Goal: Information Seeking & Learning: Learn about a topic

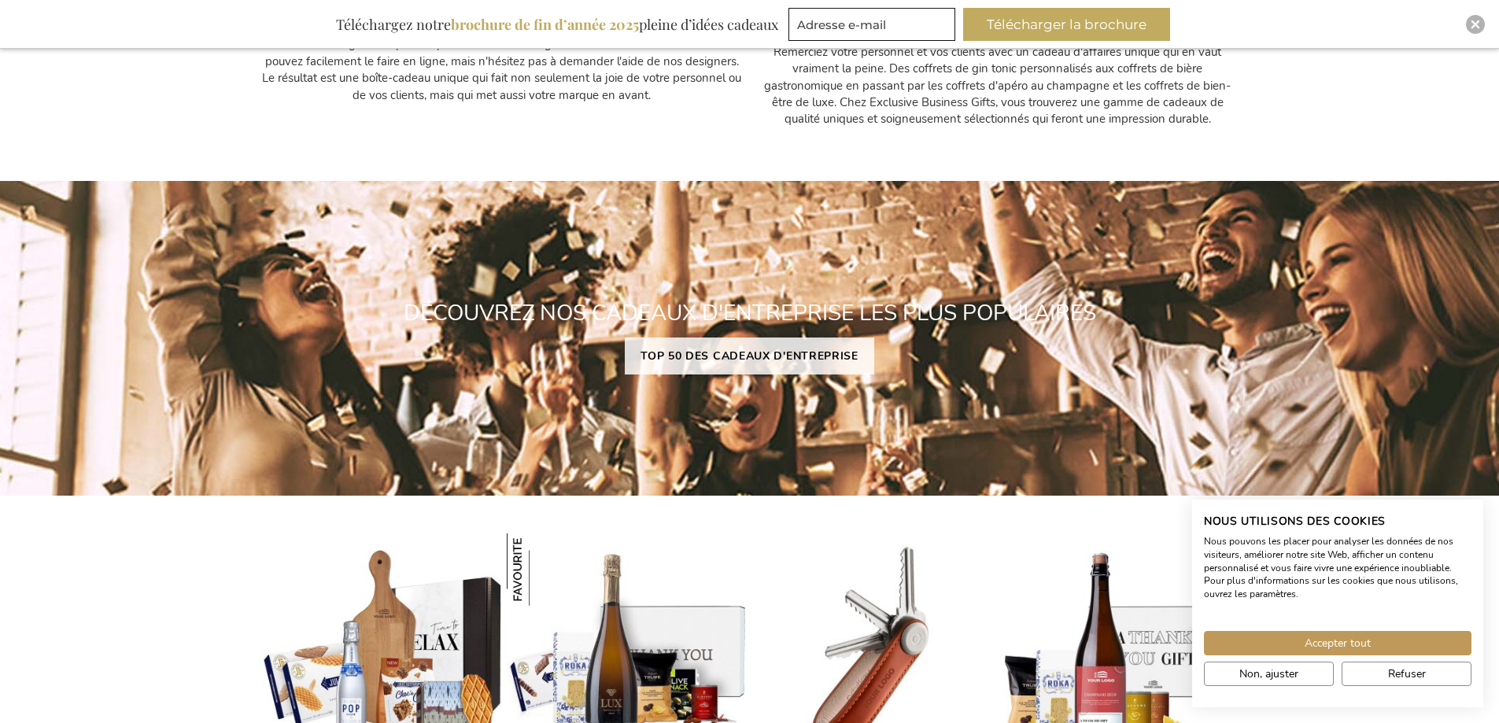
scroll to position [1417, 0]
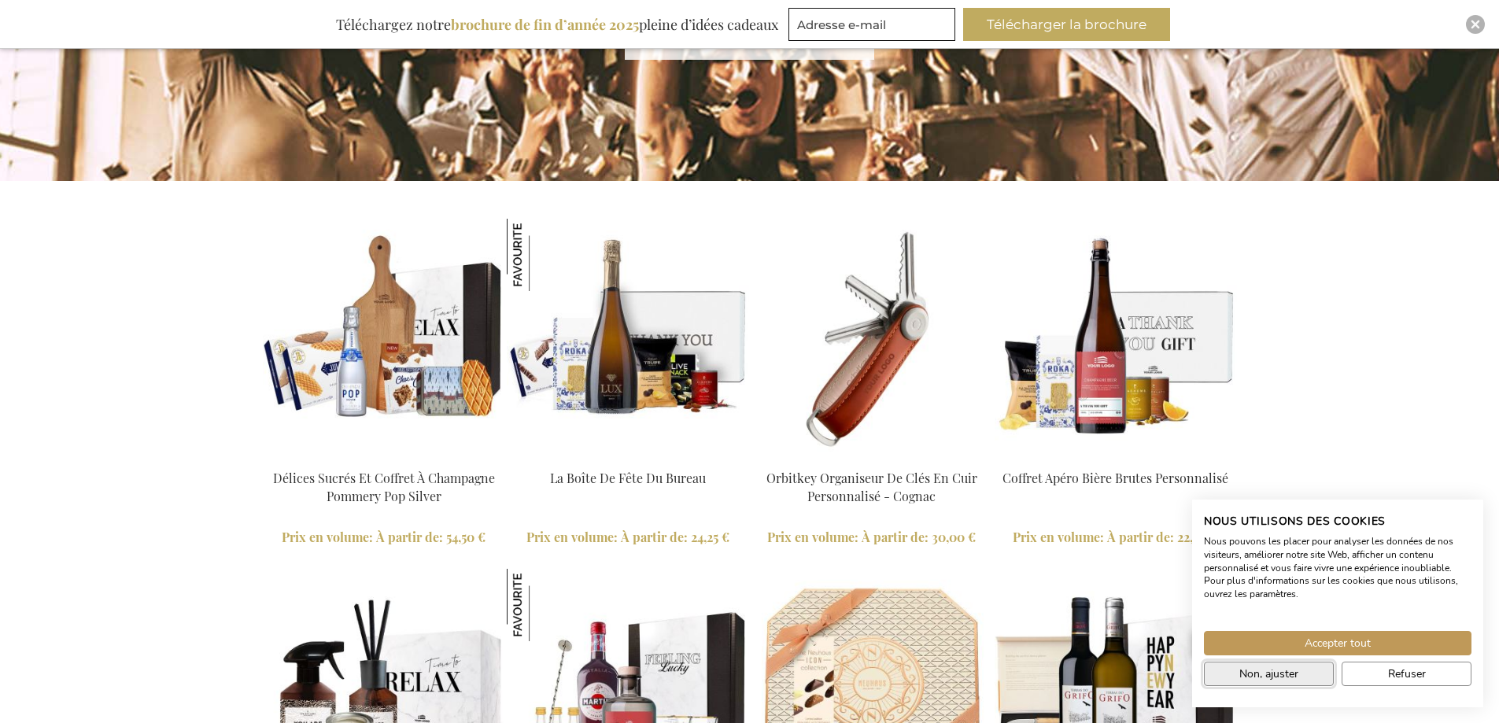
click at [1281, 678] on span "Non, ajuster" at bounding box center [1269, 674] width 59 height 17
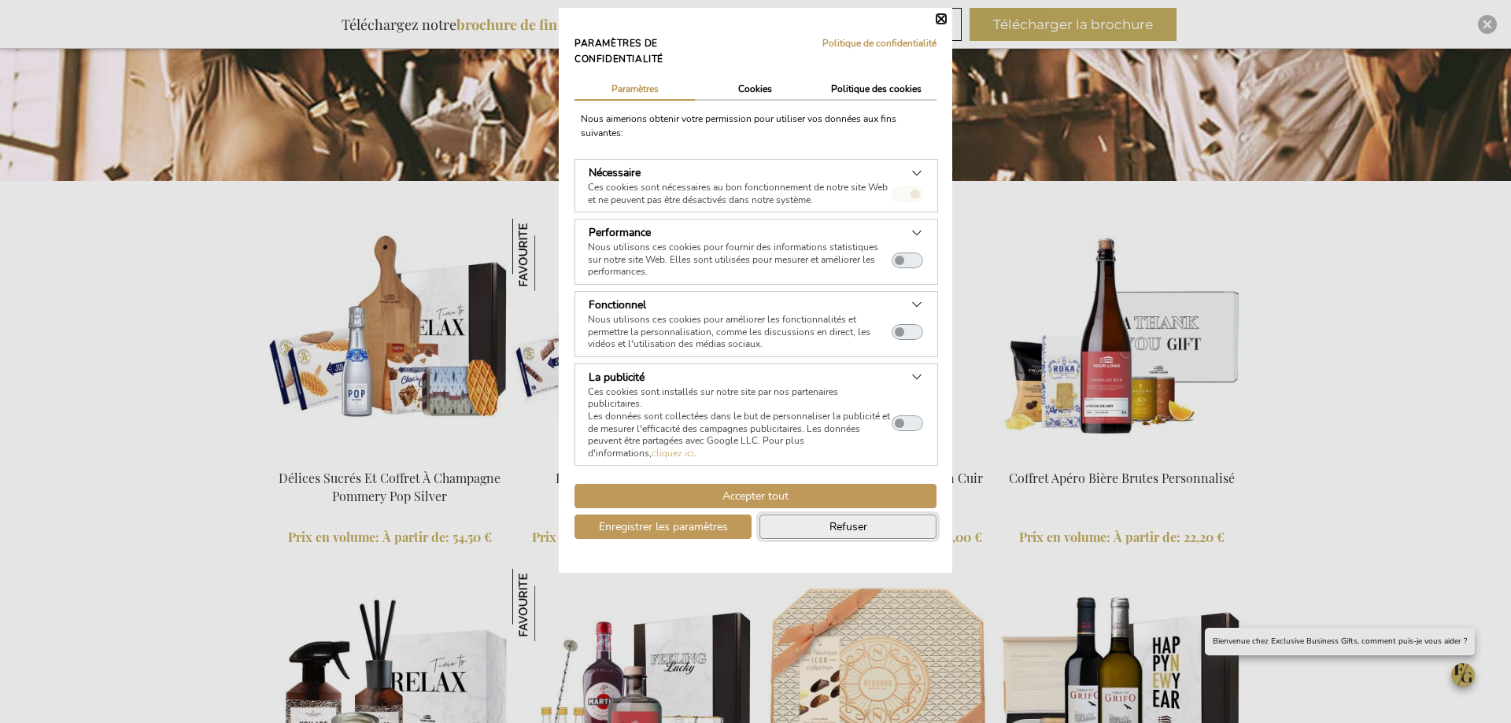
click at [851, 530] on span "Refuser" at bounding box center [849, 527] width 38 height 17
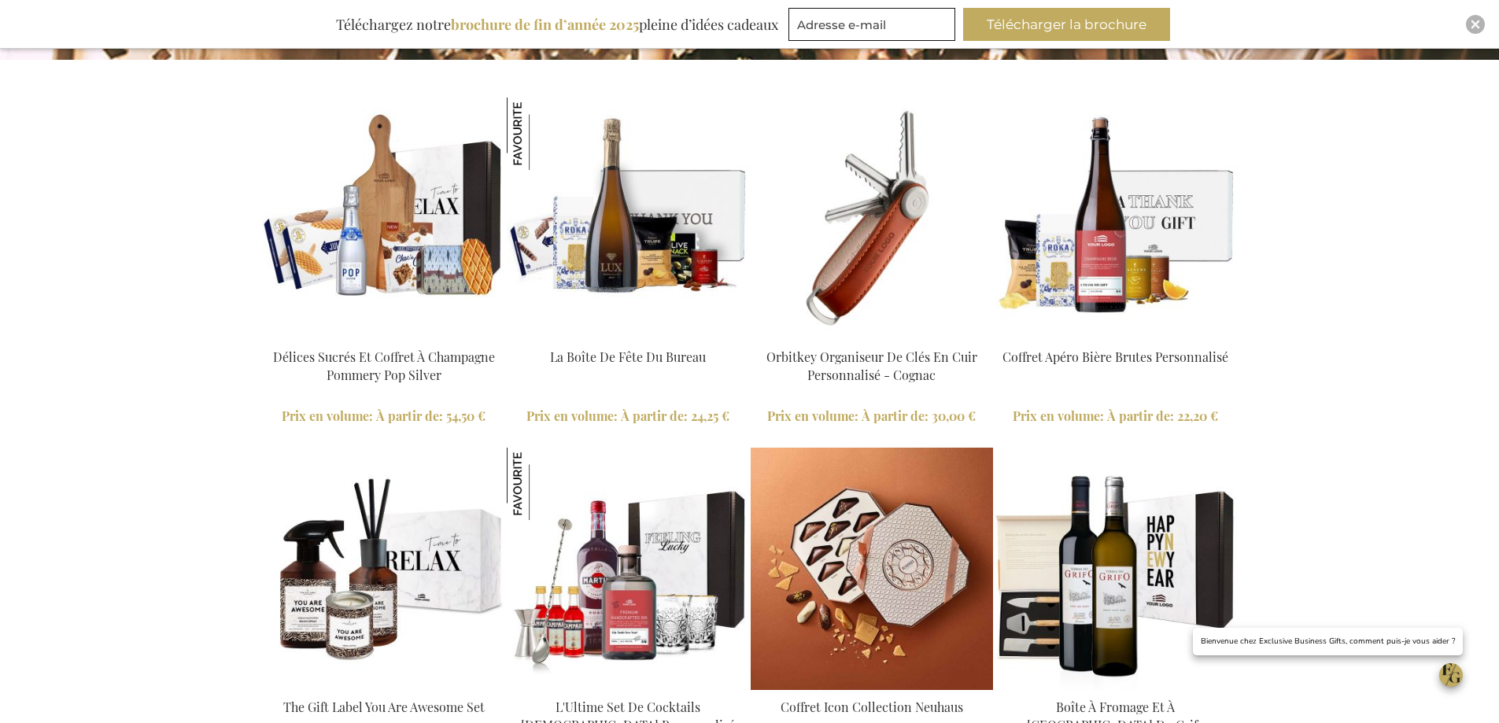
scroll to position [1653, 0]
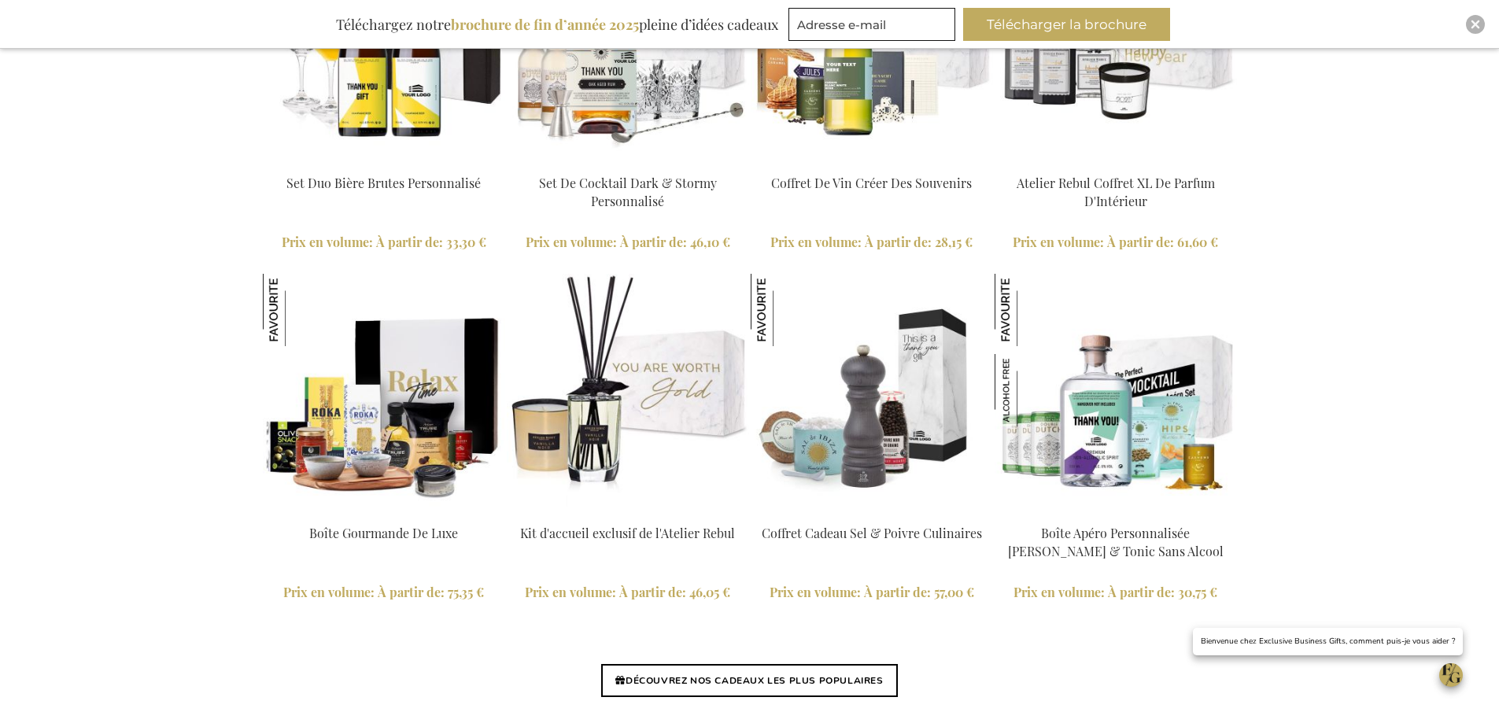
scroll to position [0, 0]
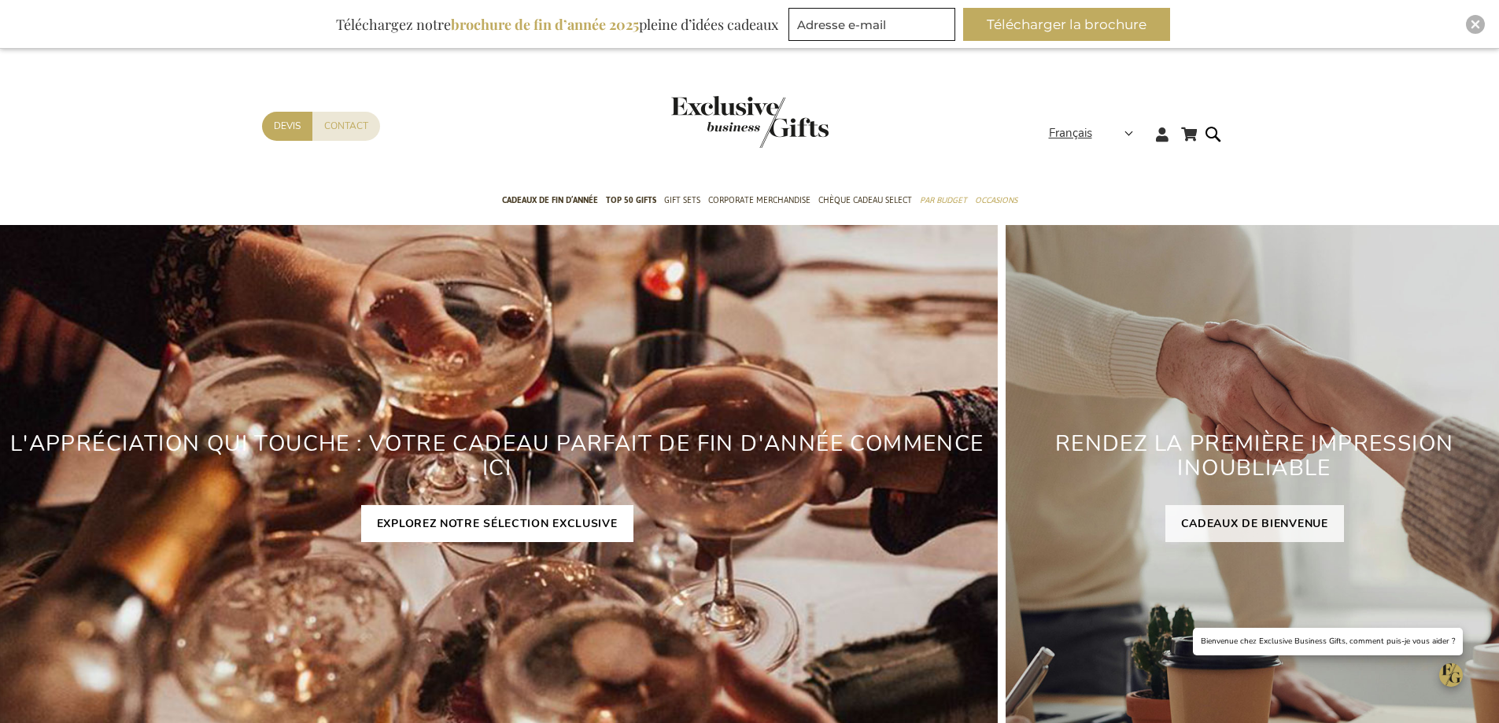
click at [568, 530] on link "EXPLOREZ NOTRE SÉLECTION EXCLUSIVE" at bounding box center [497, 523] width 272 height 37
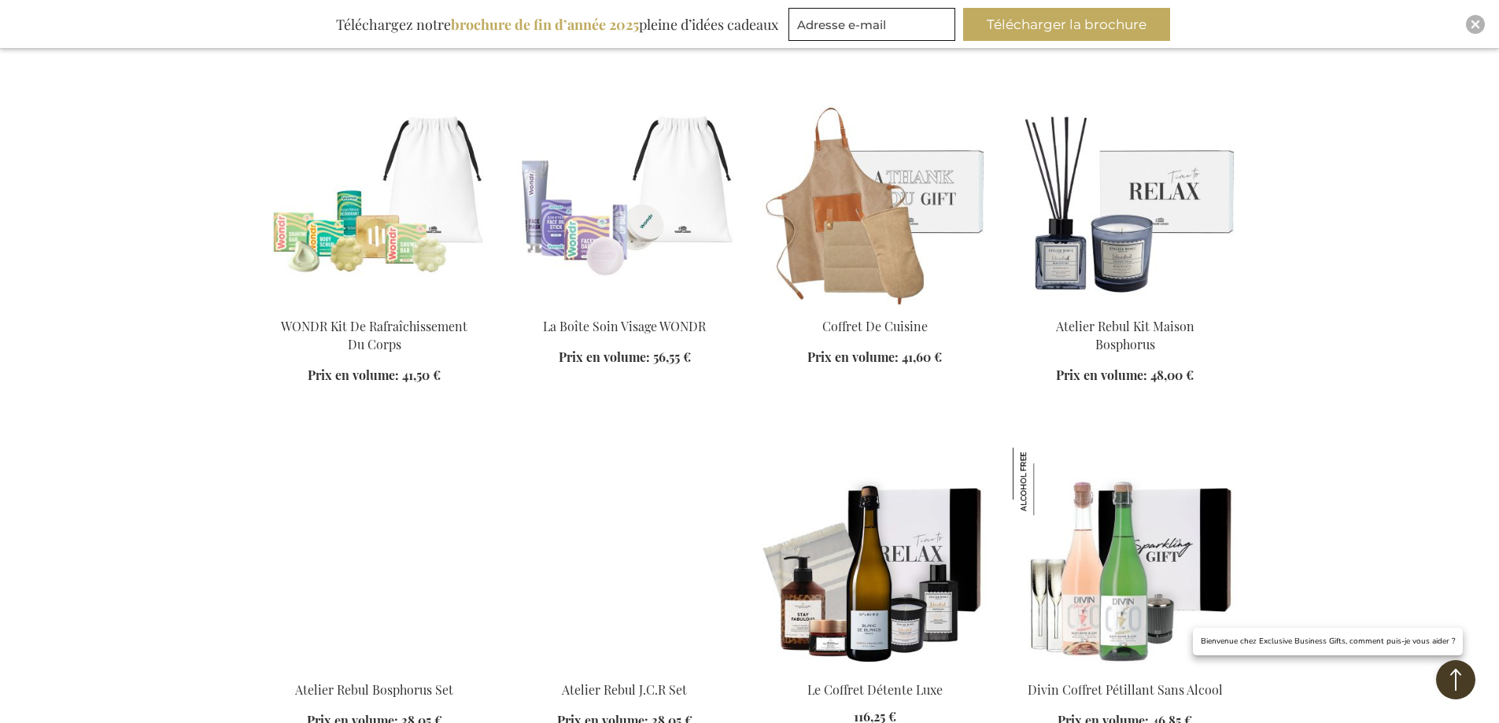
scroll to position [4650, 0]
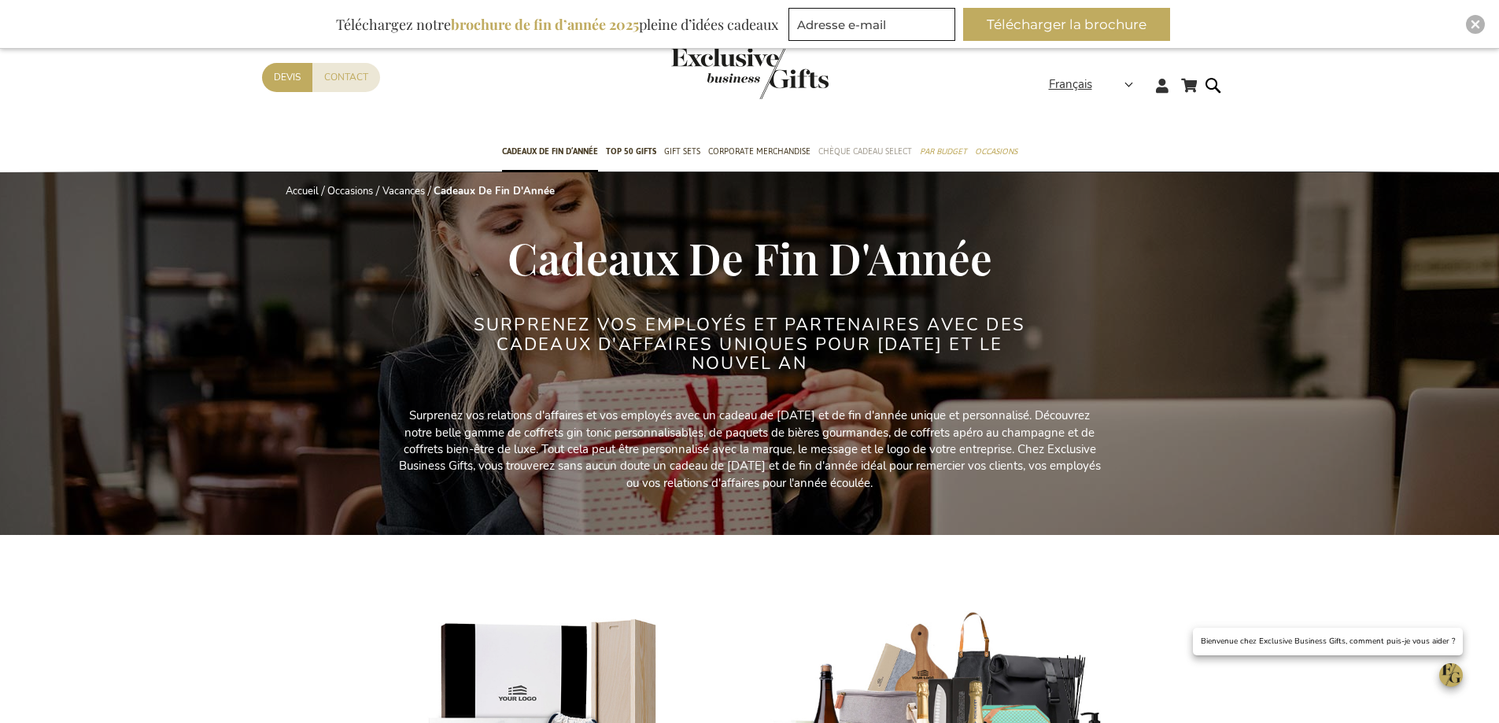
click at [870, 151] on span "Chèque Cadeau Select" at bounding box center [866, 151] width 94 height 17
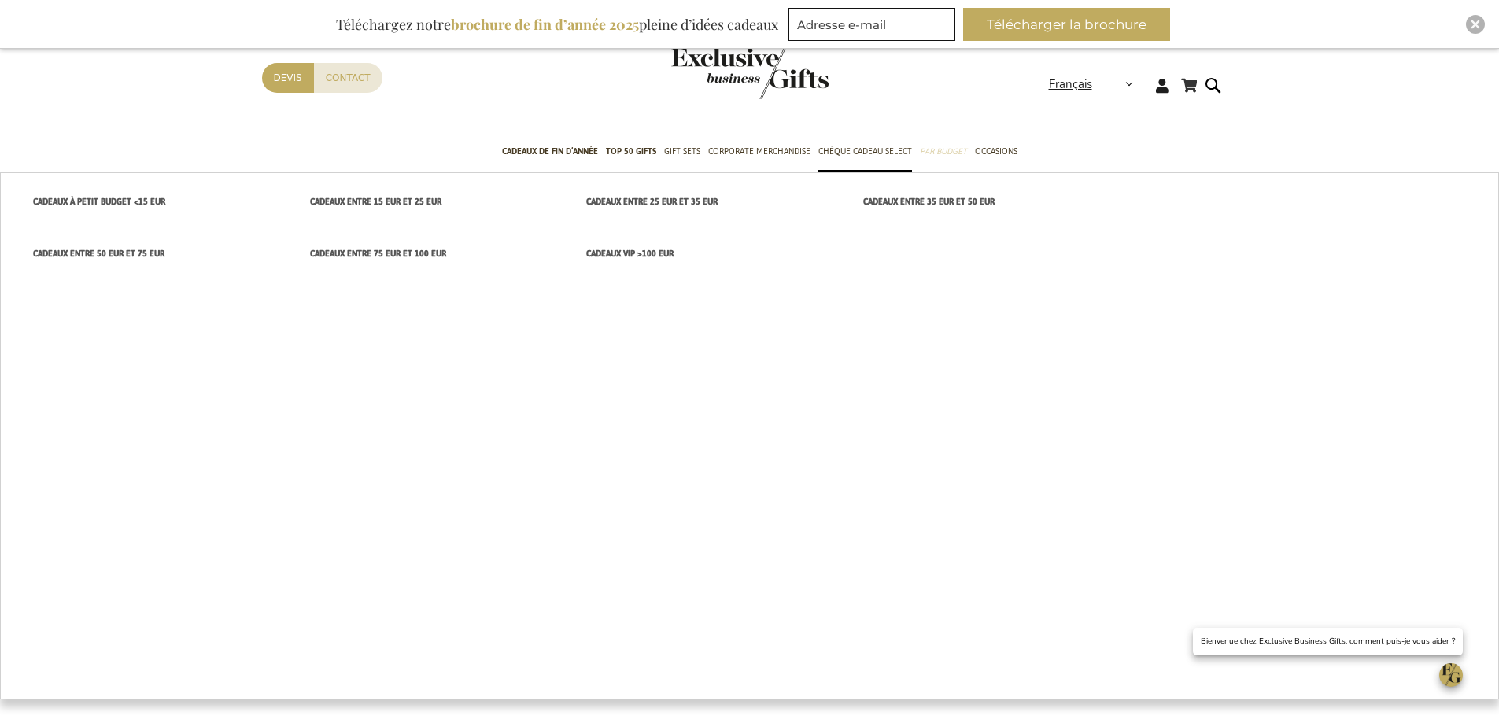
click at [948, 148] on span "Par budget" at bounding box center [943, 151] width 47 height 17
click at [644, 252] on span "Cadeaux VIP >100 EUR" at bounding box center [629, 254] width 87 height 17
click at [415, 201] on span "cadeaux entre 15 EUR et 25 EUR" at bounding box center [375, 202] width 131 height 17
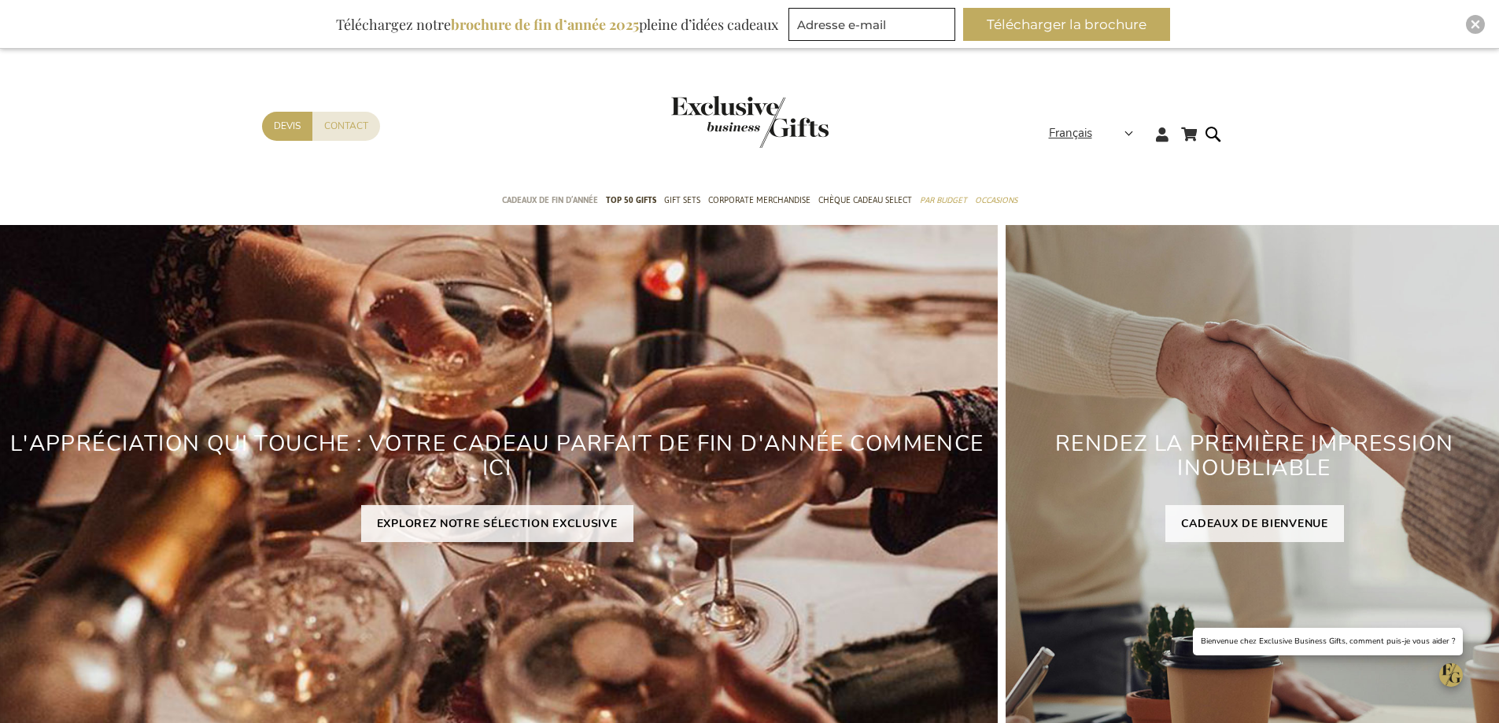
click at [549, 196] on span "Cadeaux de fin d’année" at bounding box center [550, 200] width 96 height 17
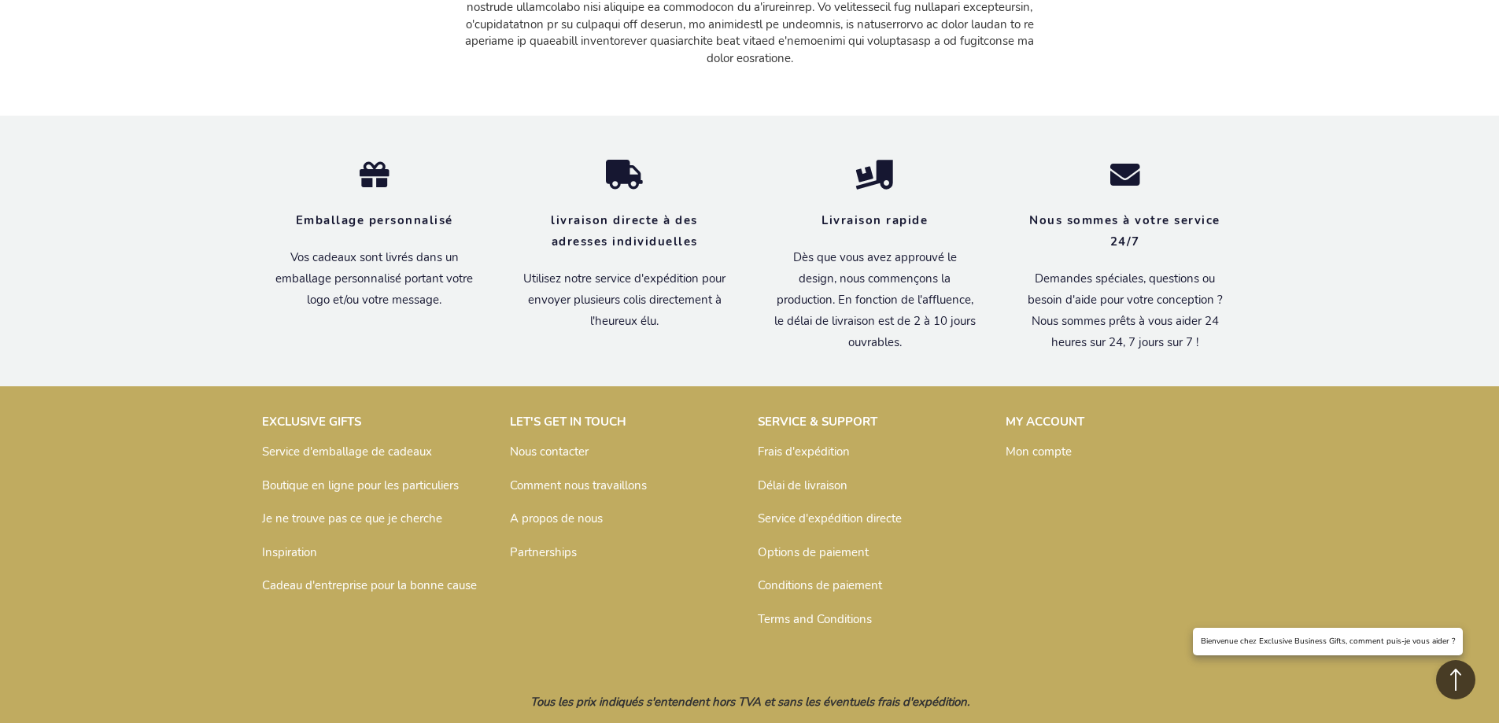
scroll to position [4318, 0]
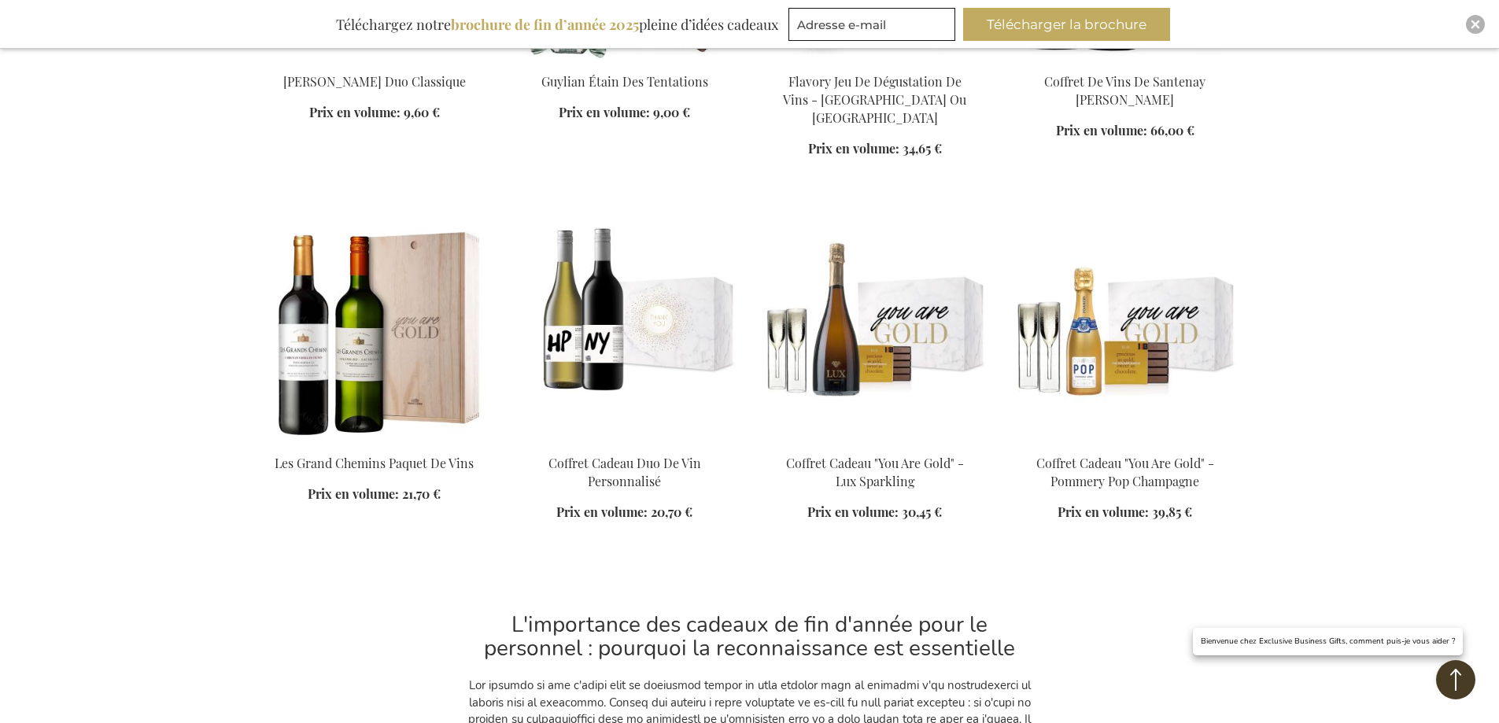
scroll to position [7151, 0]
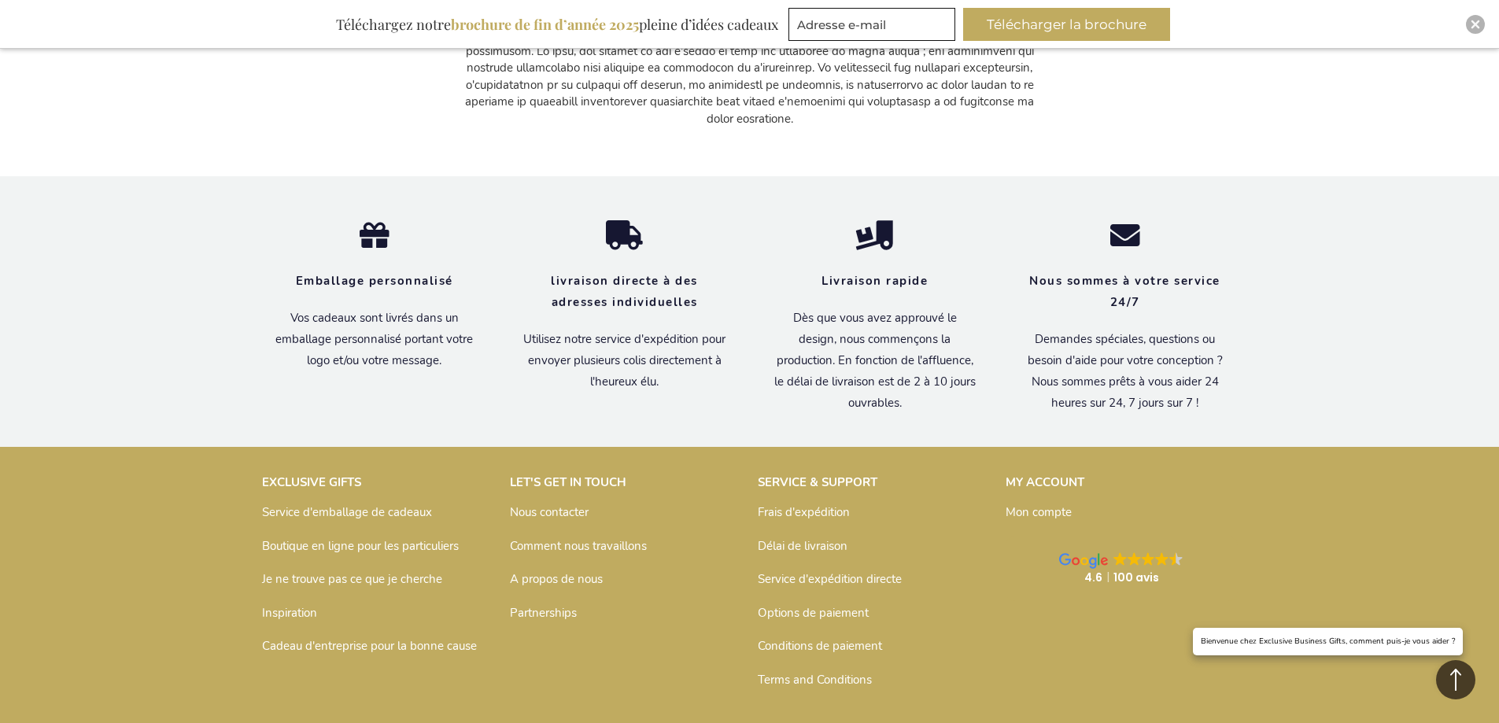
click at [283, 605] on link "Inspiration" at bounding box center [289, 613] width 55 height 16
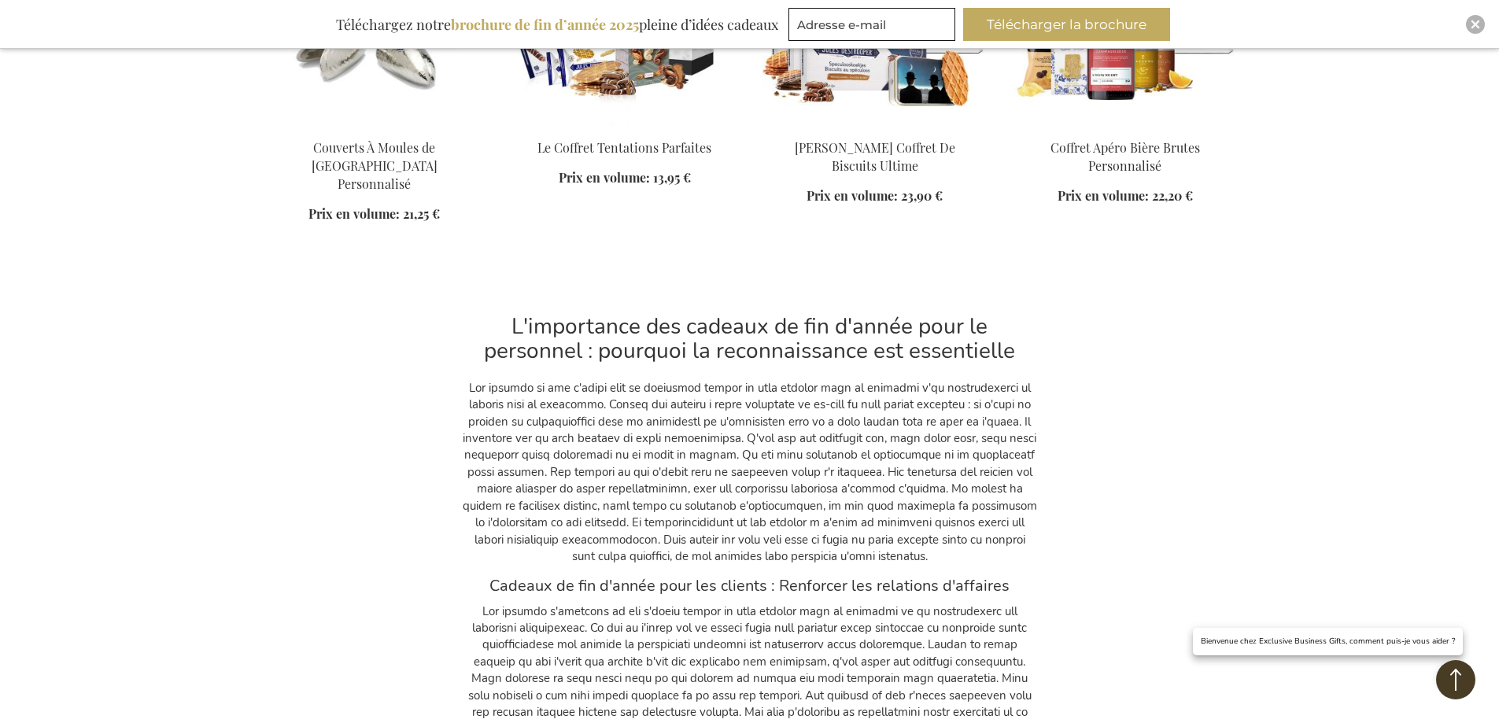
scroll to position [16207, 0]
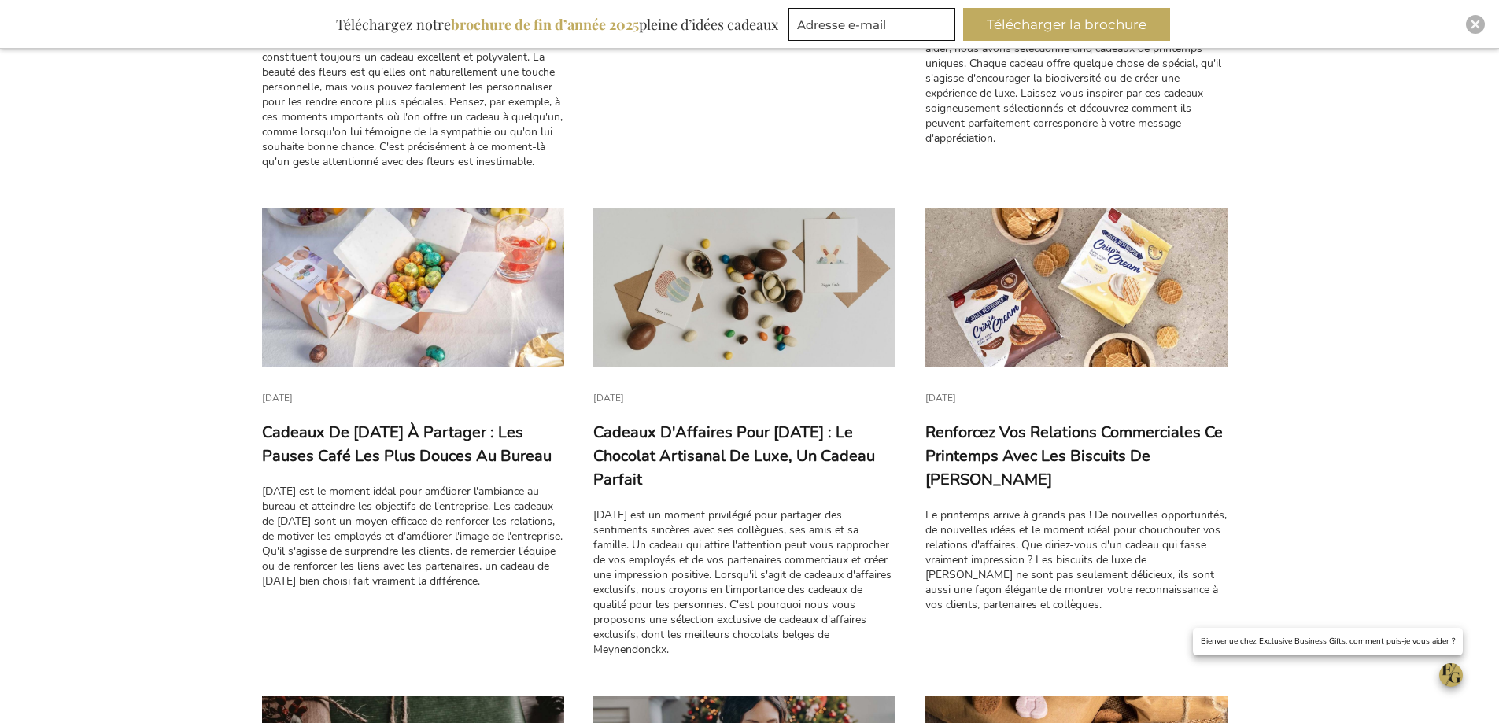
scroll to position [2519, 0]
